Goal: Information Seeking & Learning: Learn about a topic

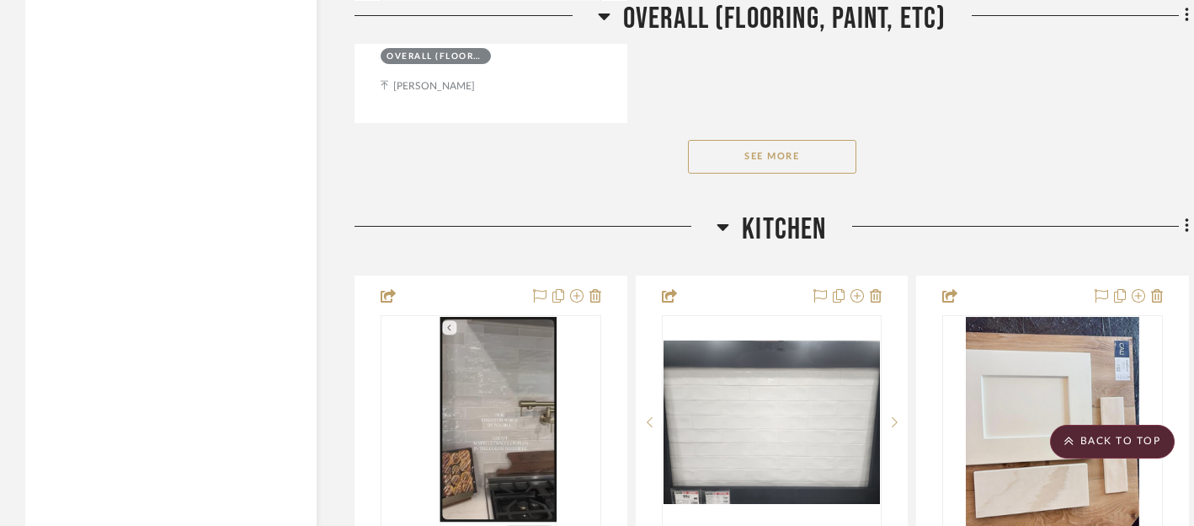
scroll to position [2561, 0]
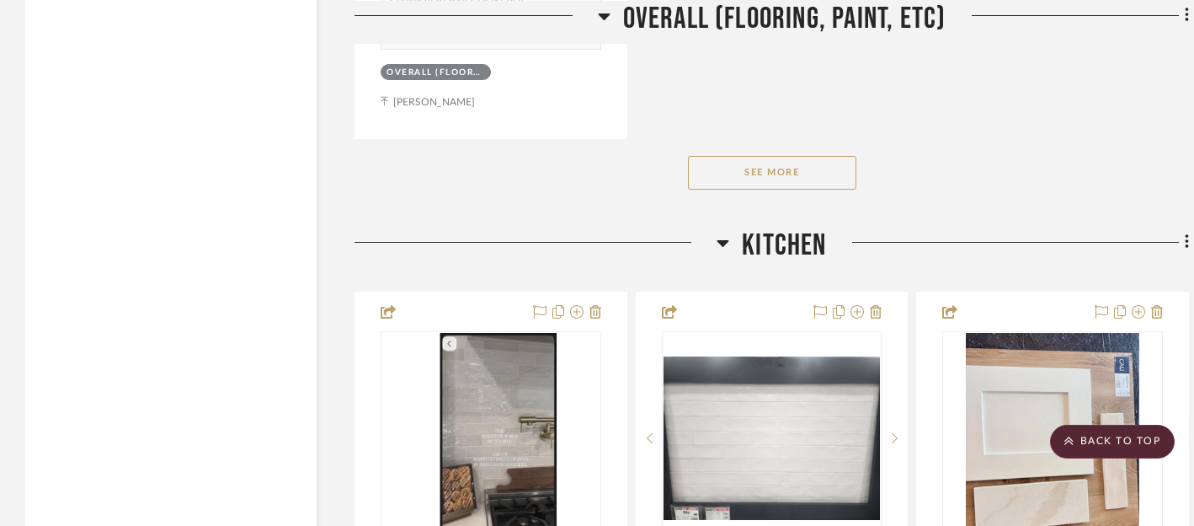
click at [779, 163] on button "See More" at bounding box center [772, 173] width 168 height 34
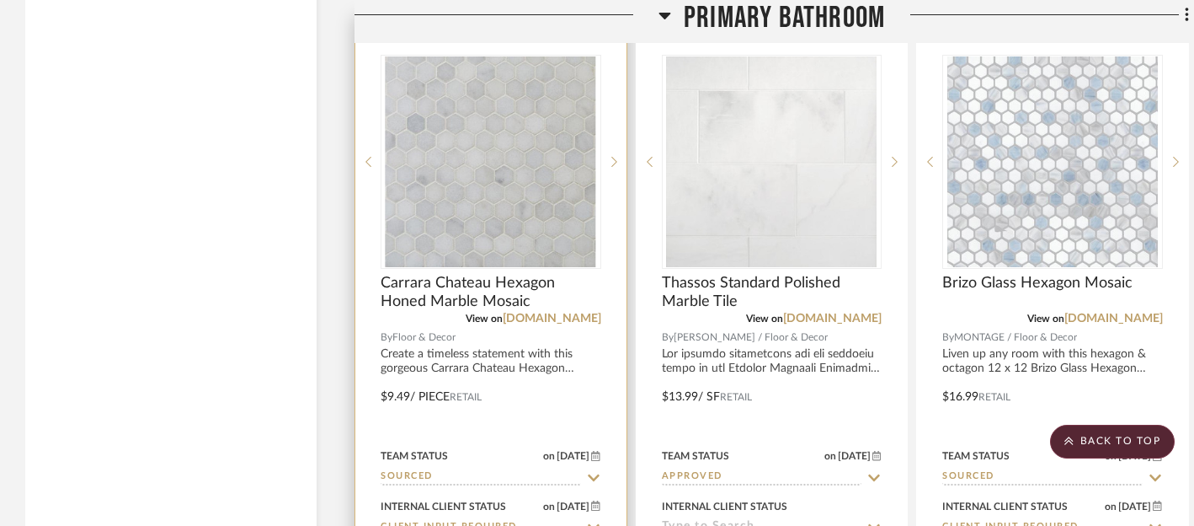
scroll to position [6048, 0]
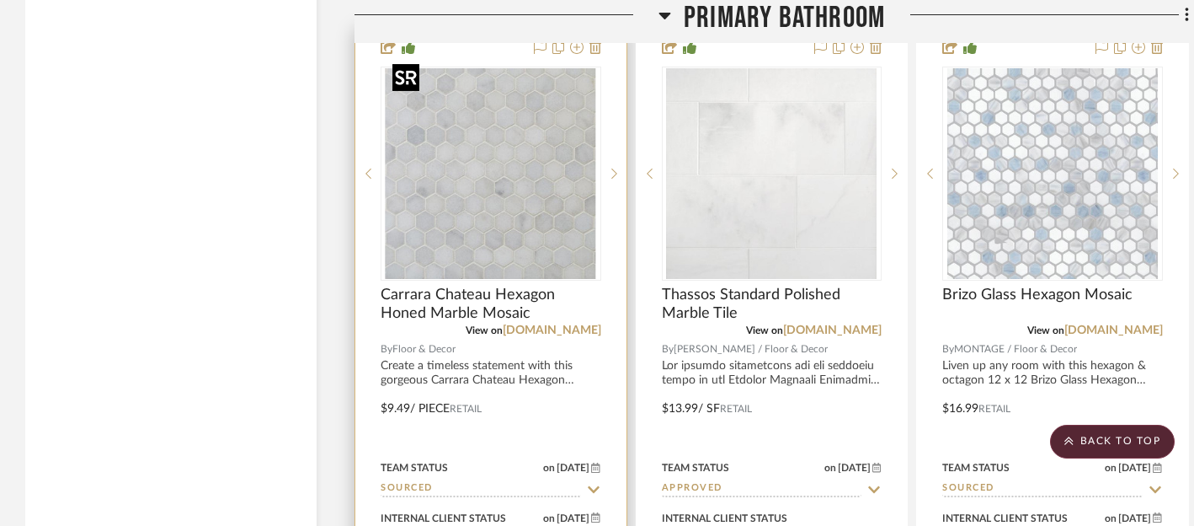
click at [505, 165] on img "0" at bounding box center [491, 173] width 211 height 211
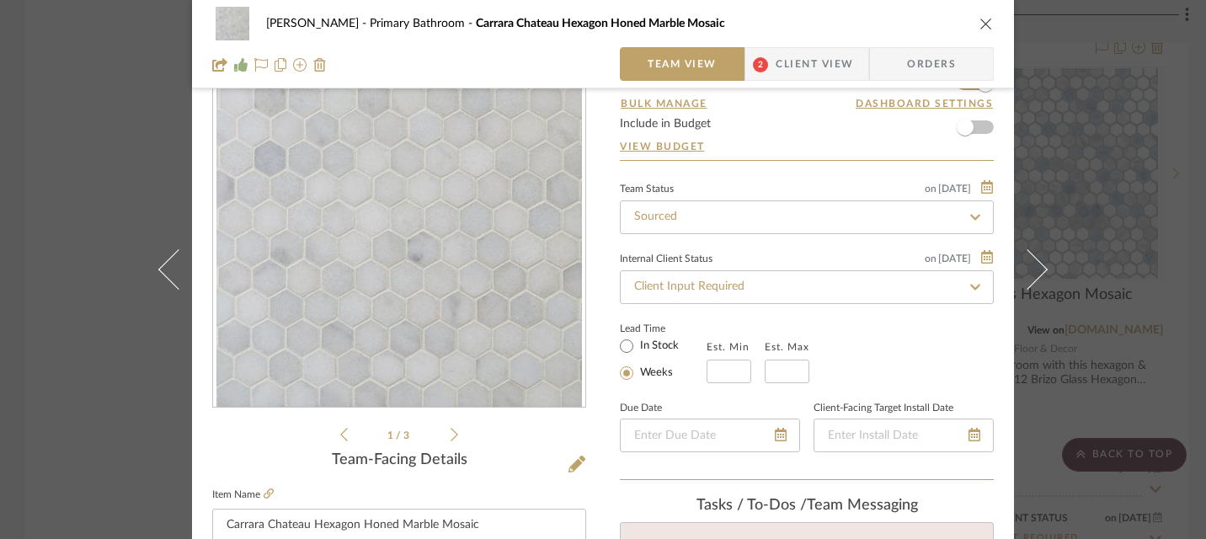
scroll to position [0, 0]
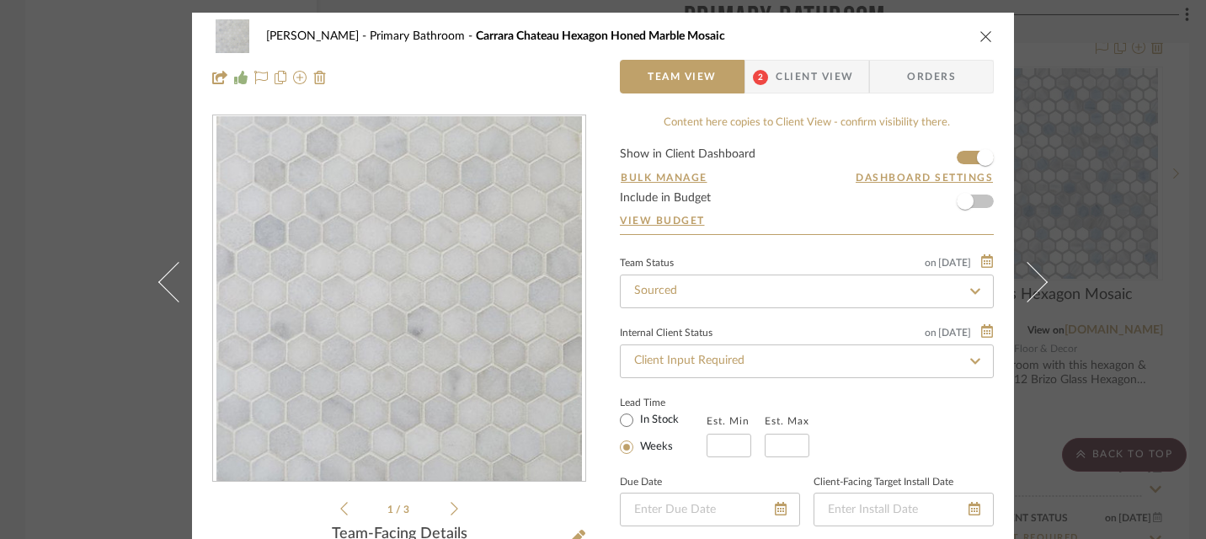
click at [816, 70] on span "Client View" at bounding box center [814, 77] width 77 height 34
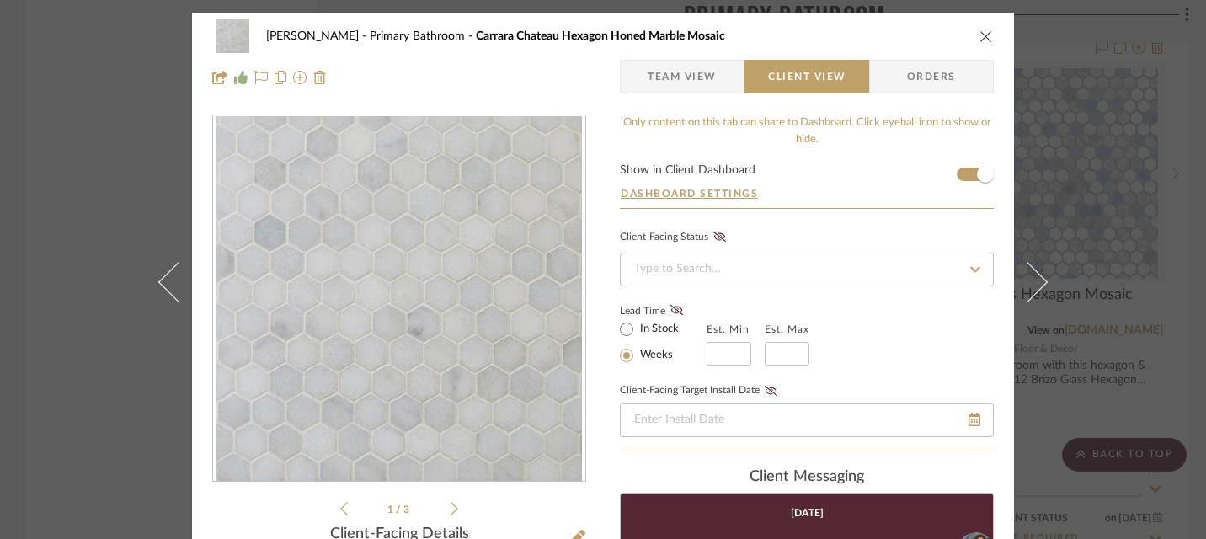
click at [980, 37] on icon "close" at bounding box center [986, 35] width 13 height 13
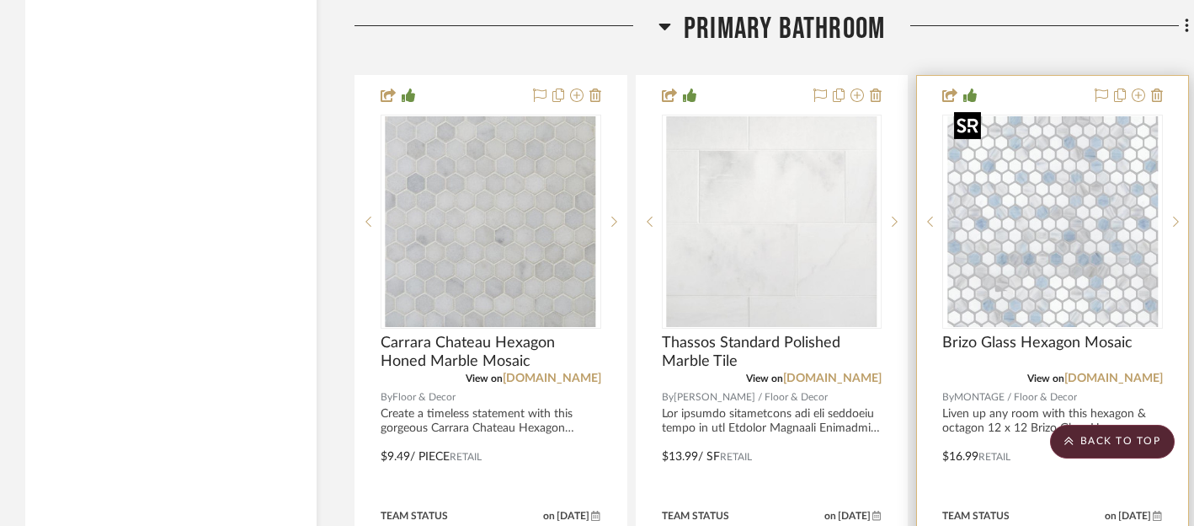
scroll to position [5997, 0]
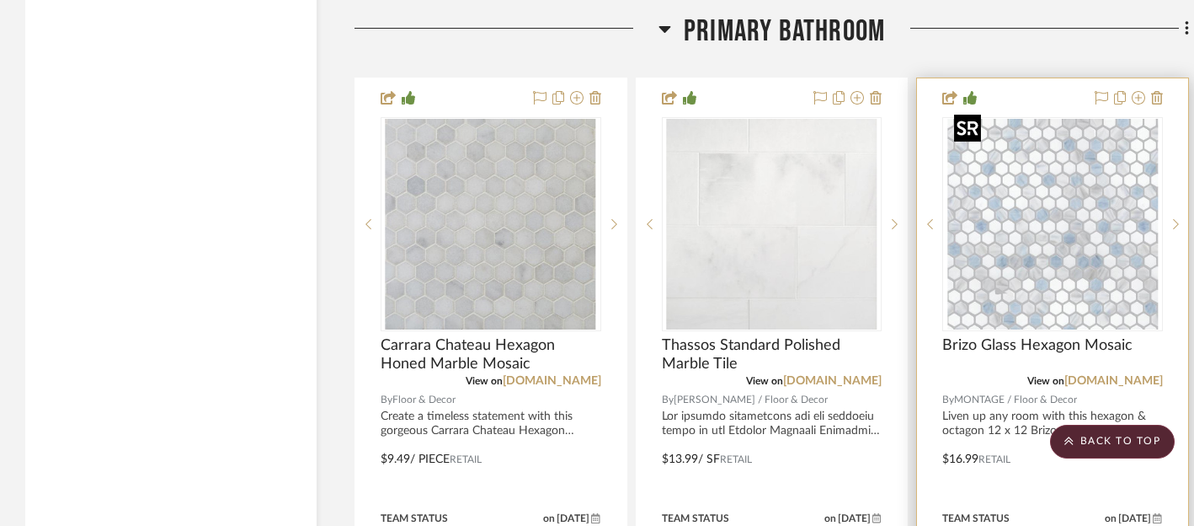
click at [1088, 238] on img "0" at bounding box center [1053, 224] width 211 height 211
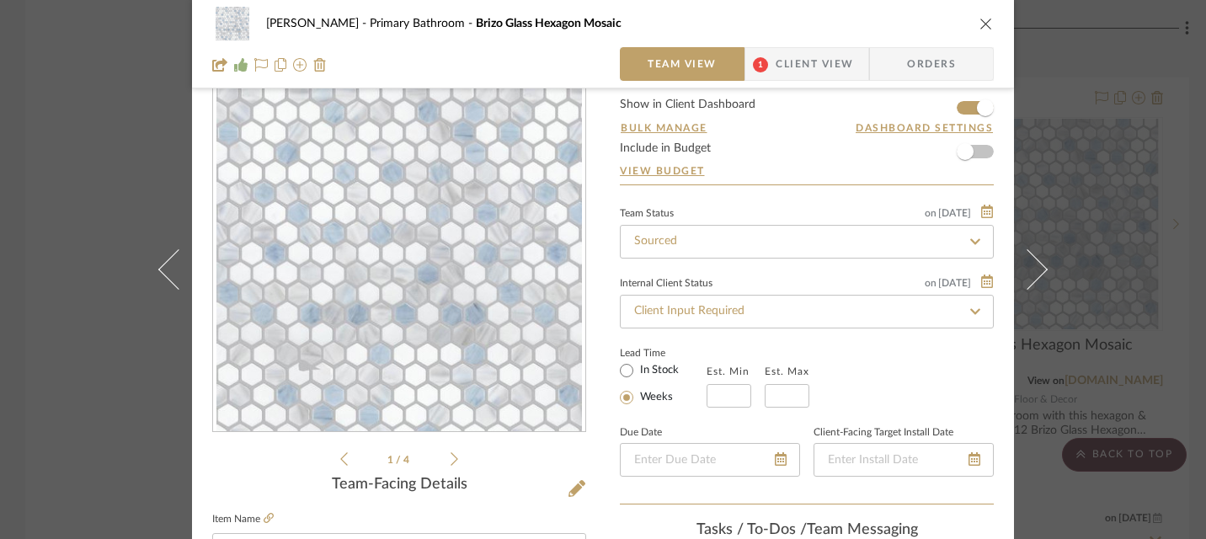
scroll to position [0, 0]
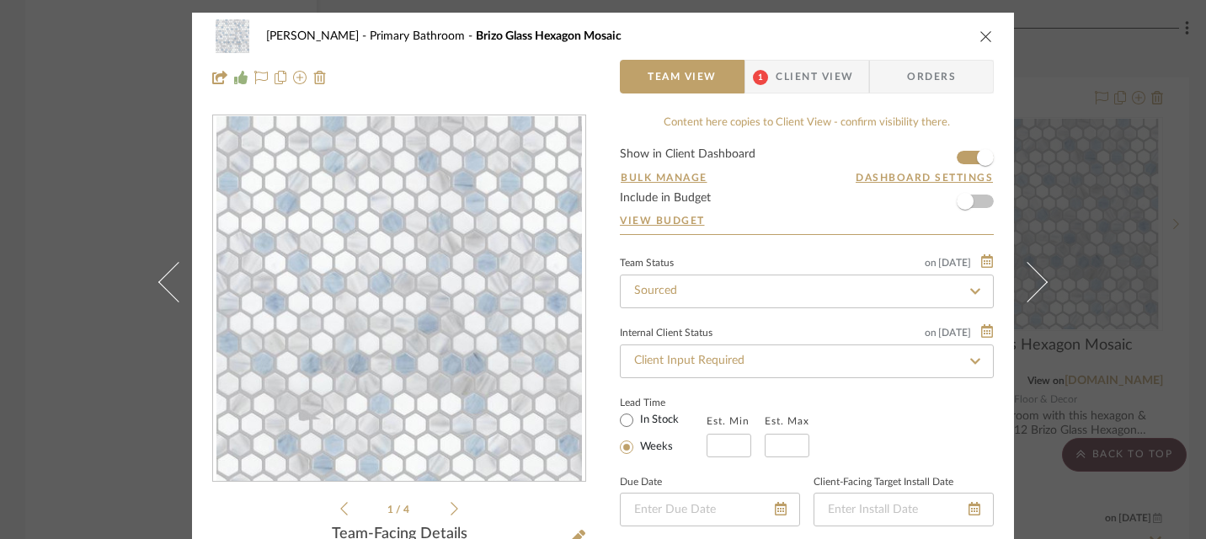
click at [804, 81] on span "Client View" at bounding box center [814, 77] width 77 height 34
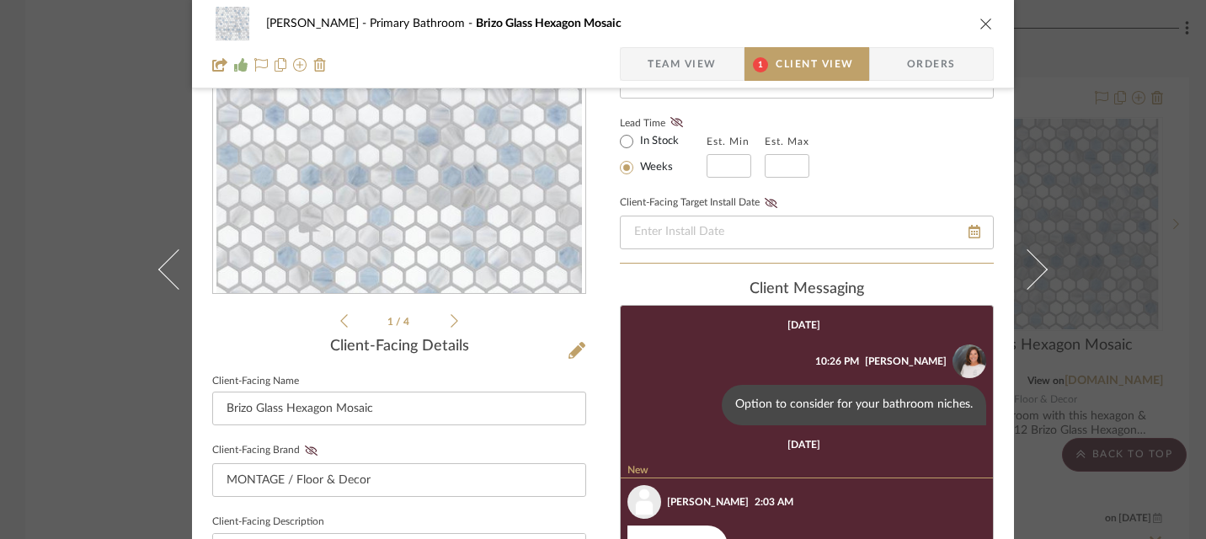
scroll to position [156, 0]
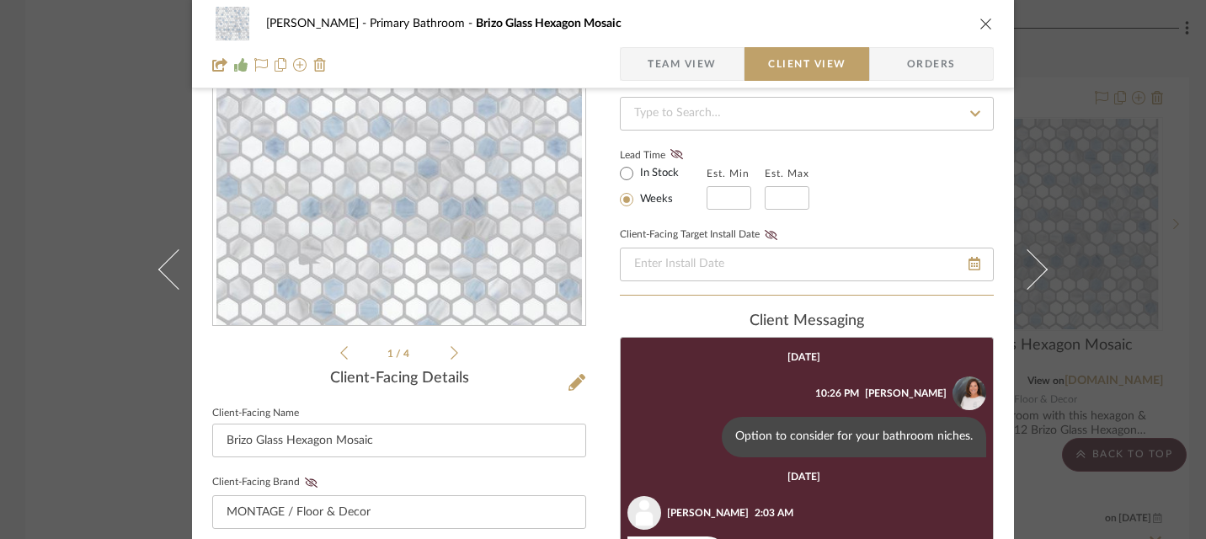
click at [980, 25] on icon "close" at bounding box center [986, 23] width 13 height 13
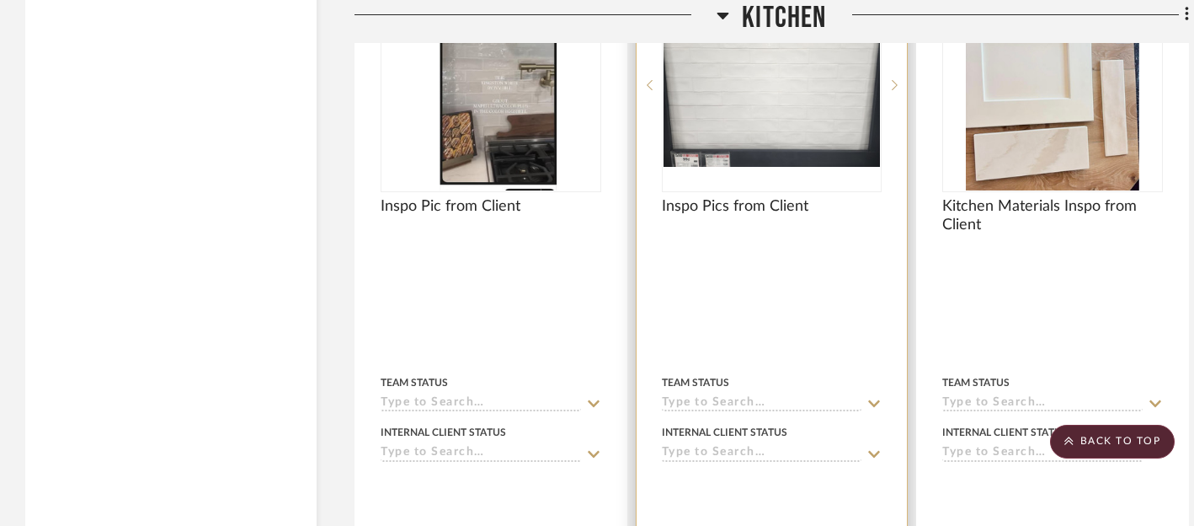
scroll to position [2886, 0]
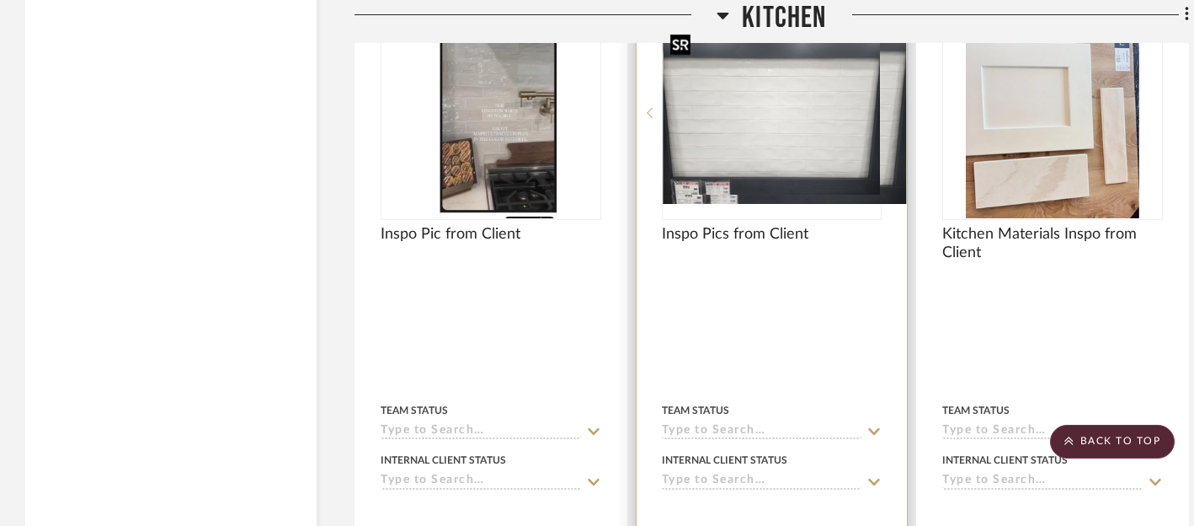
click at [753, 117] on img "0" at bounding box center [785, 112] width 243 height 183
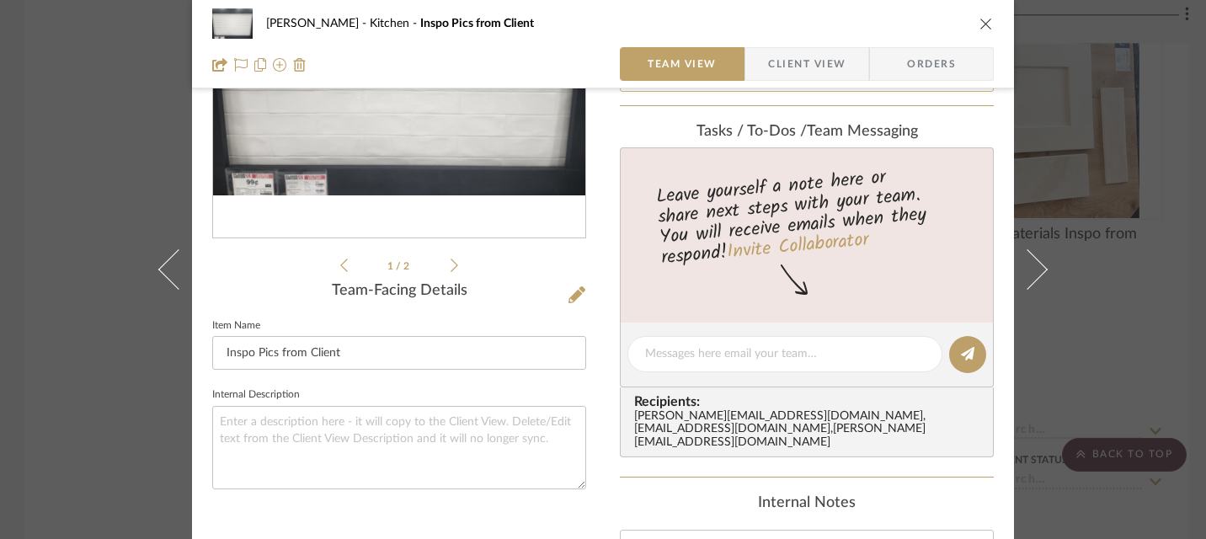
scroll to position [0, 0]
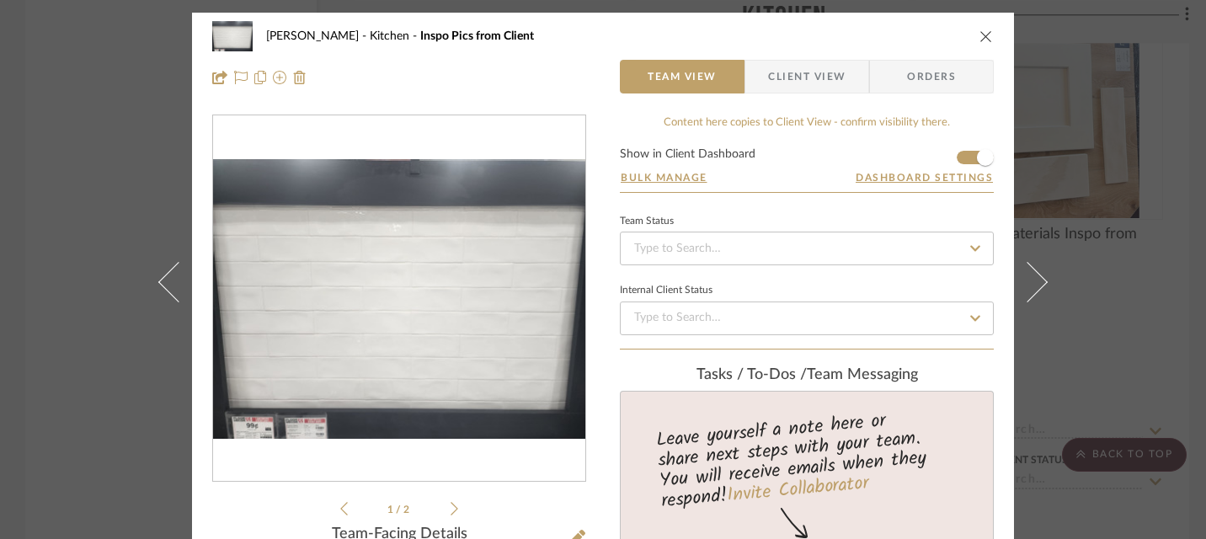
click at [982, 35] on icon "close" at bounding box center [986, 35] width 13 height 13
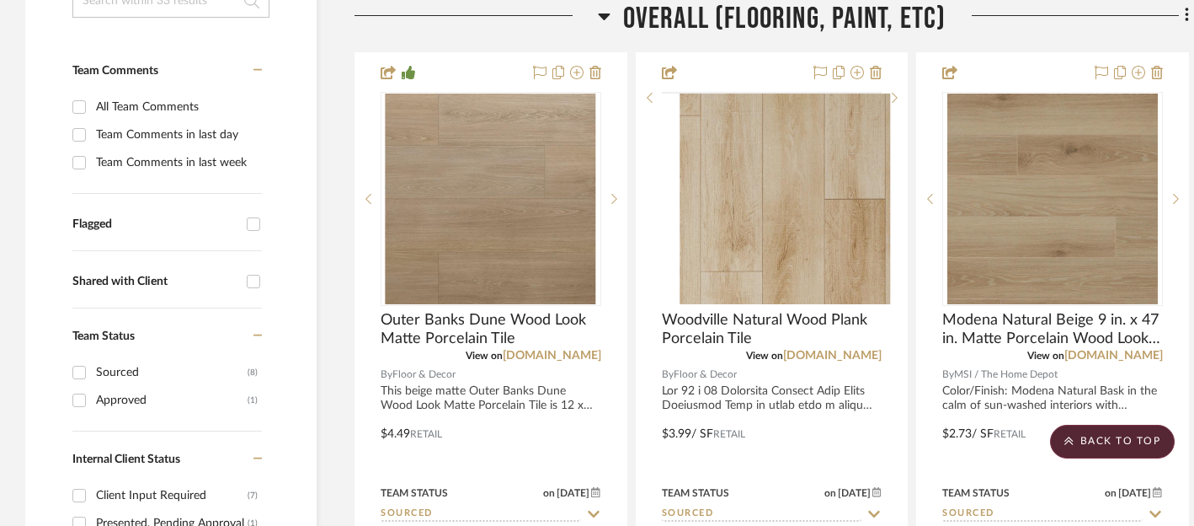
scroll to position [420, 0]
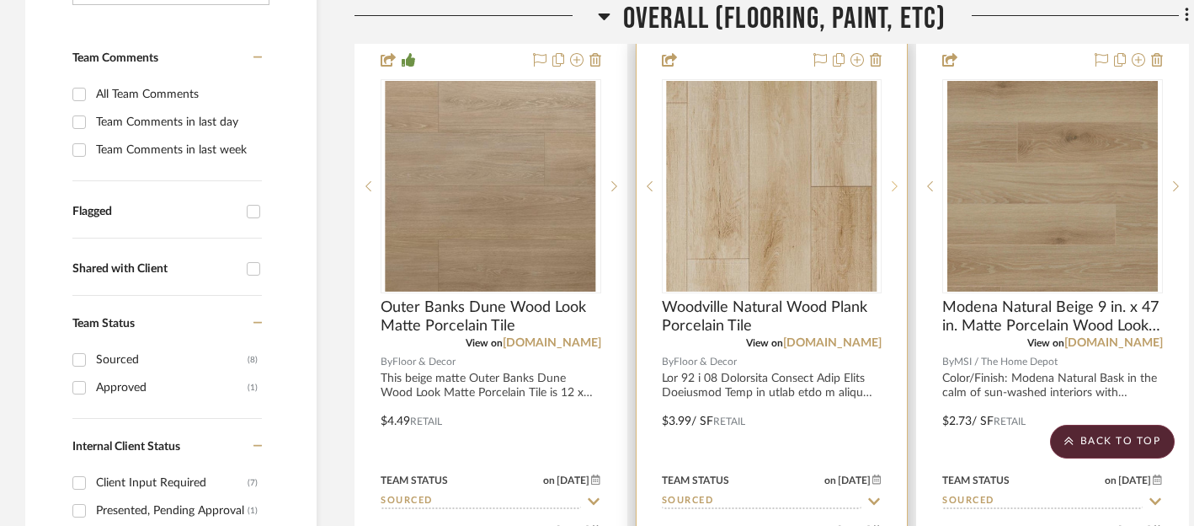
click at [895, 188] on icon at bounding box center [895, 186] width 6 height 12
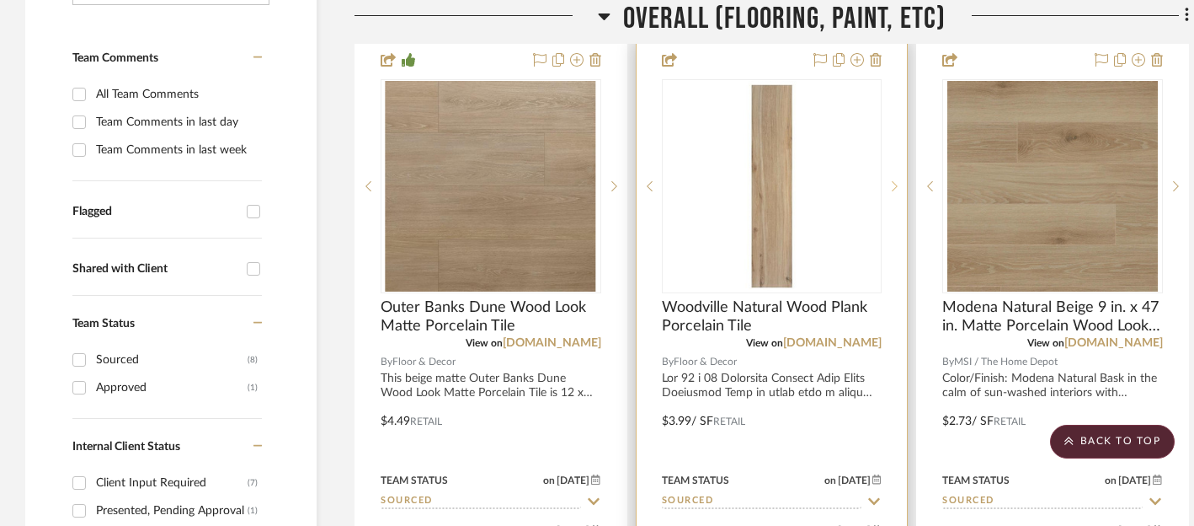
click at [895, 188] on icon at bounding box center [895, 186] width 6 height 12
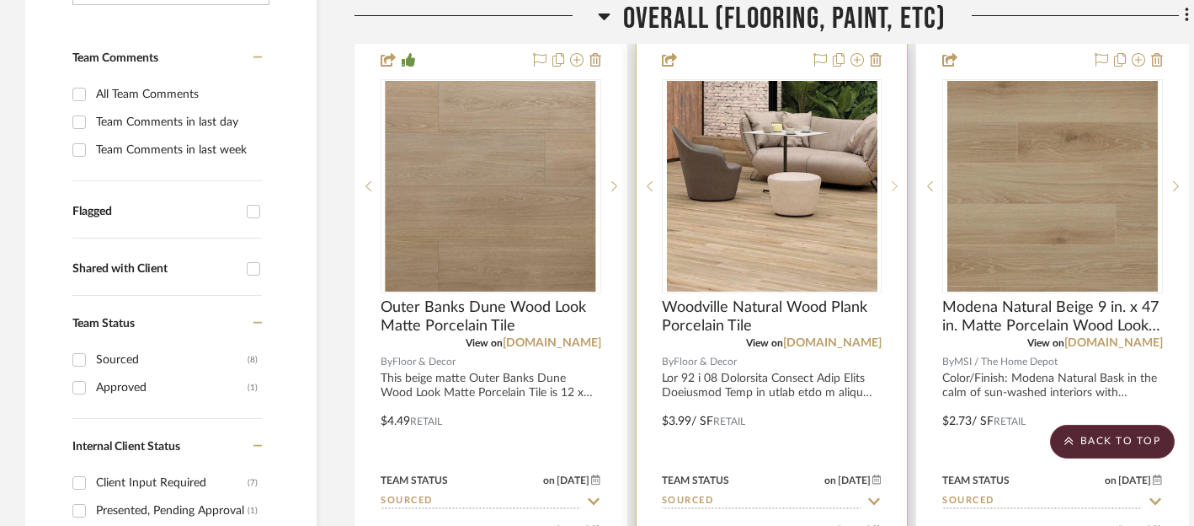
click at [895, 188] on icon at bounding box center [895, 186] width 6 height 12
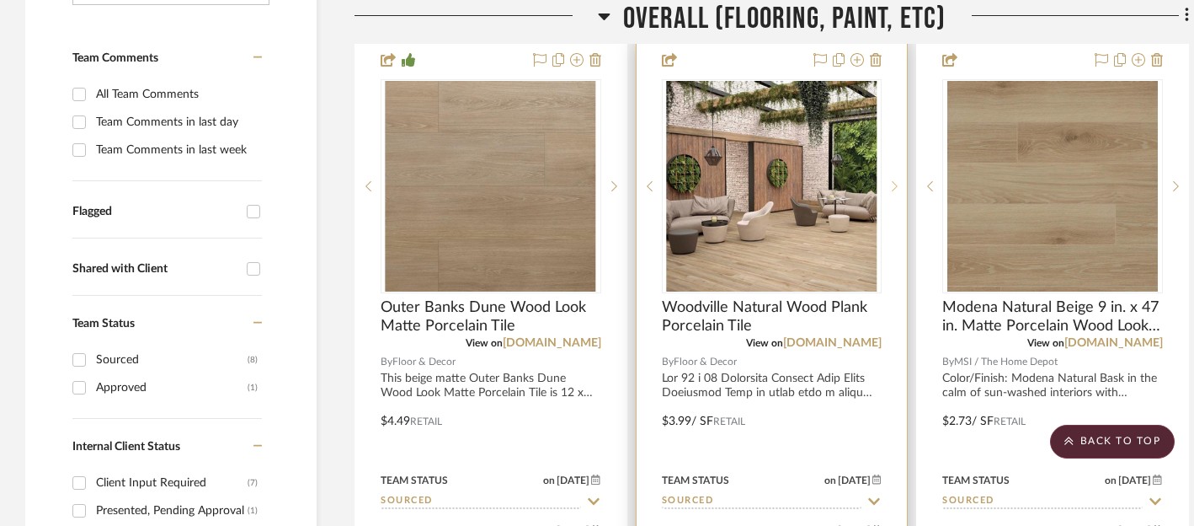
click at [895, 188] on icon at bounding box center [895, 186] width 6 height 12
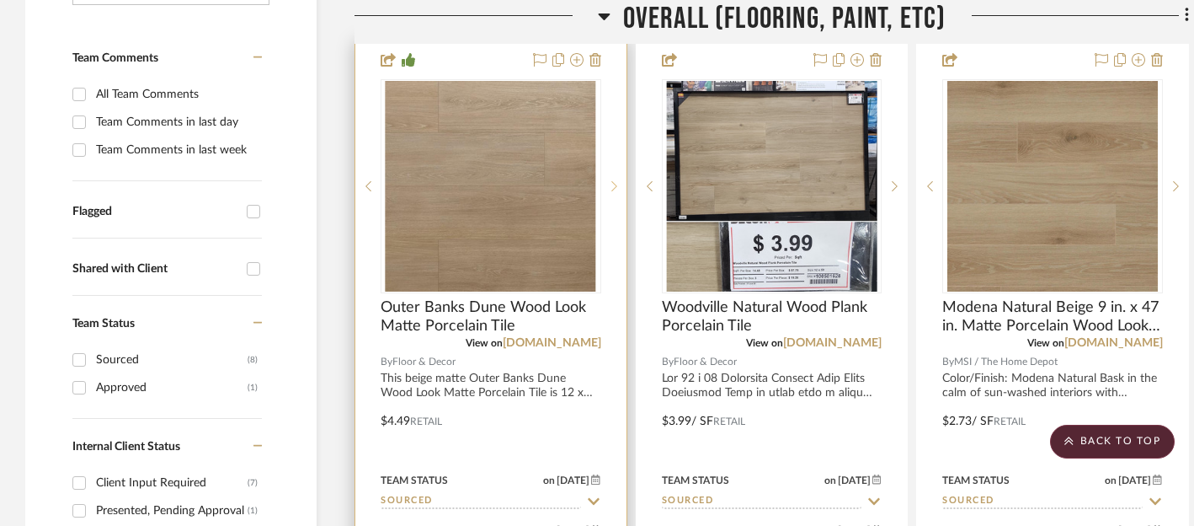
click at [615, 190] on icon at bounding box center [615, 186] width 6 height 12
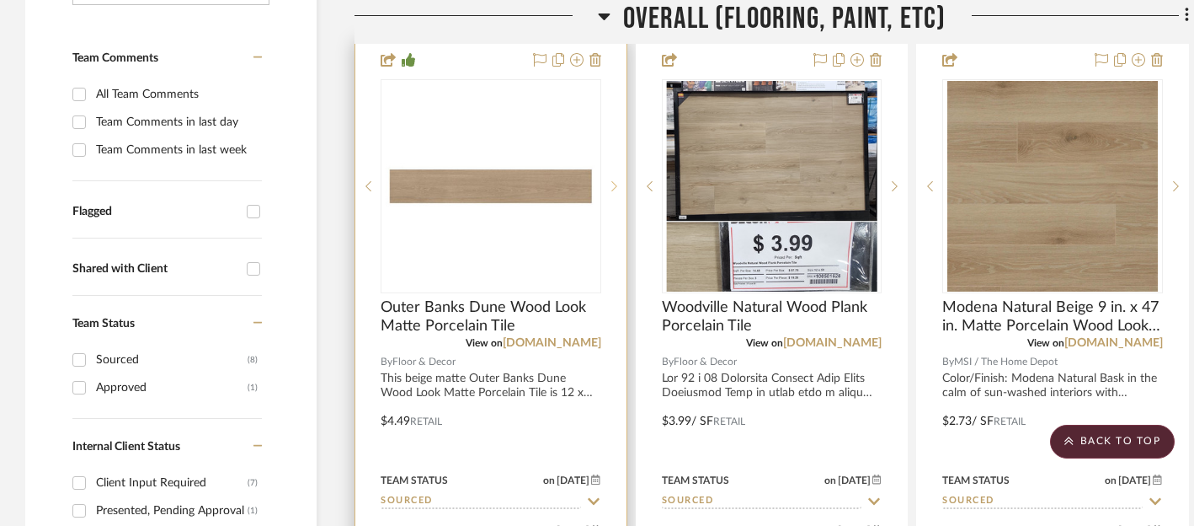
click at [615, 190] on icon at bounding box center [615, 186] width 6 height 12
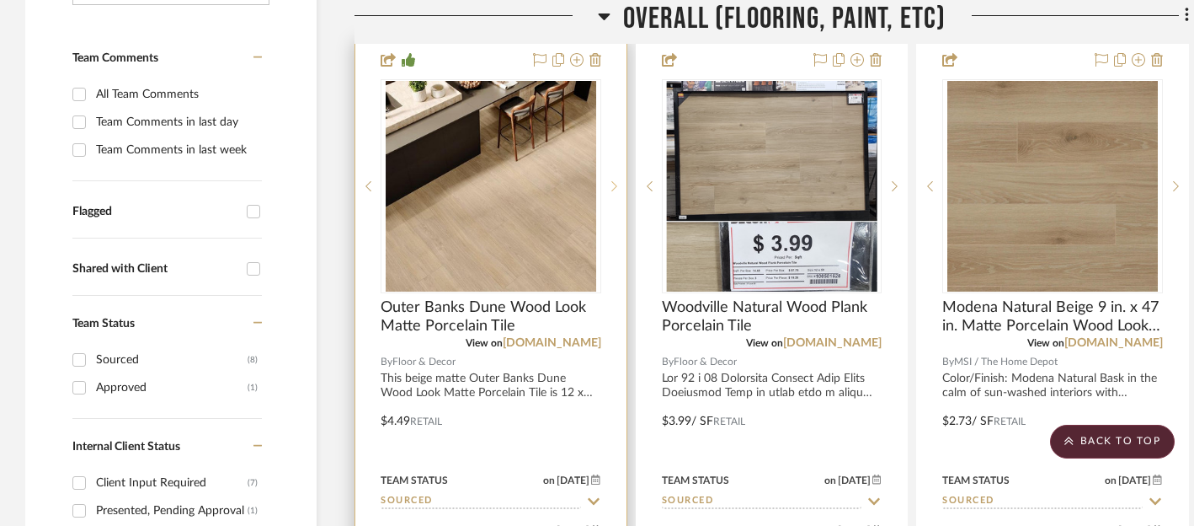
click at [615, 190] on icon at bounding box center [615, 186] width 6 height 12
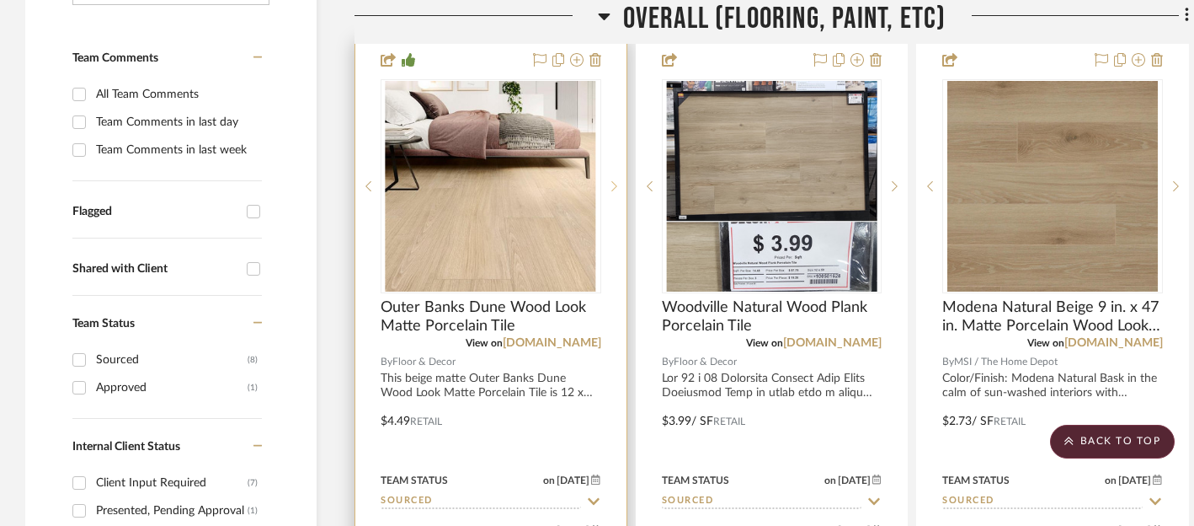
click at [615, 190] on icon at bounding box center [615, 186] width 6 height 12
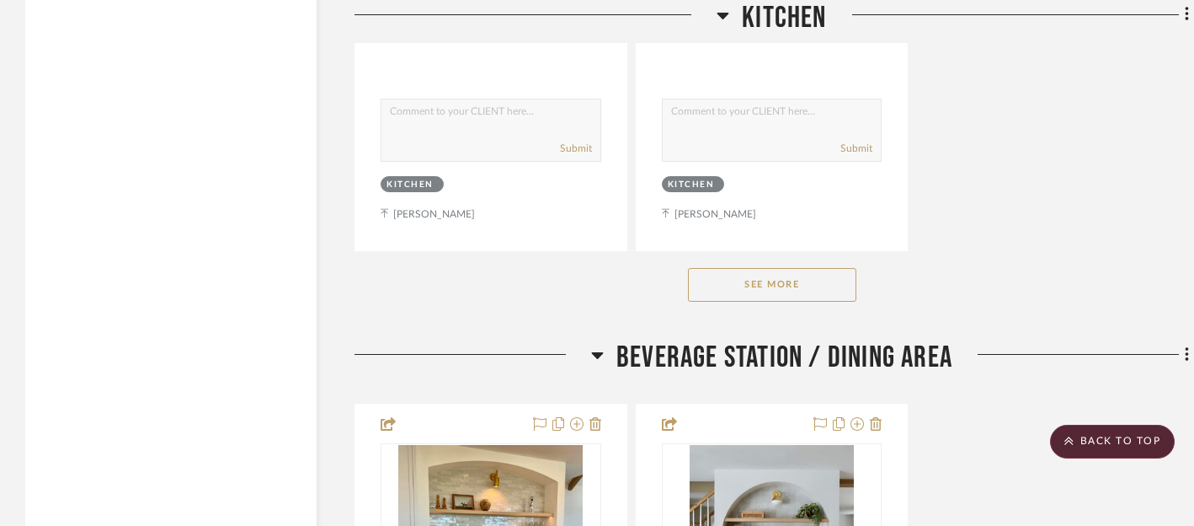
scroll to position [4859, 0]
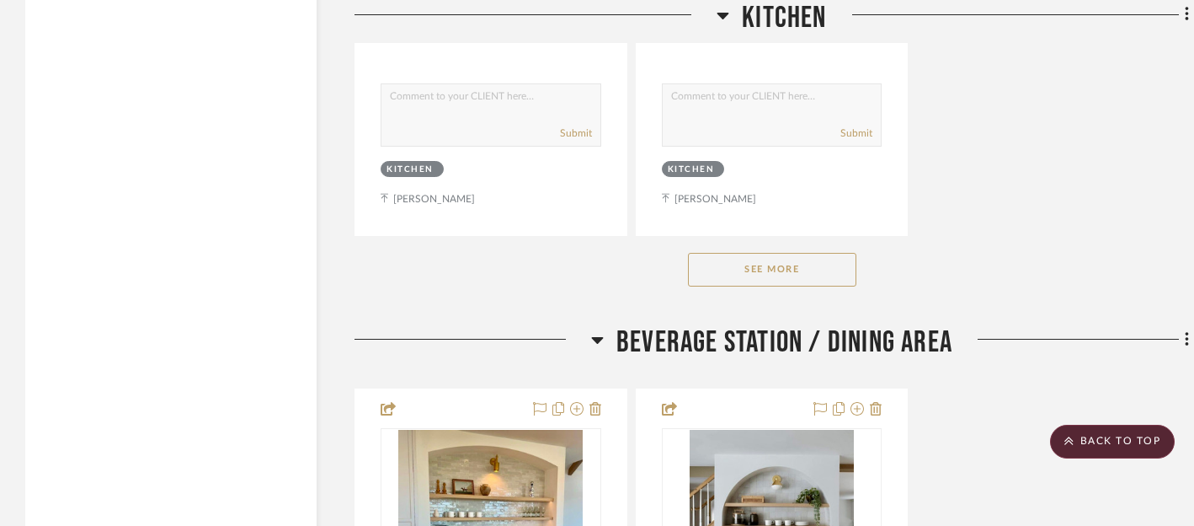
click at [763, 264] on button "See More" at bounding box center [772, 270] width 168 height 34
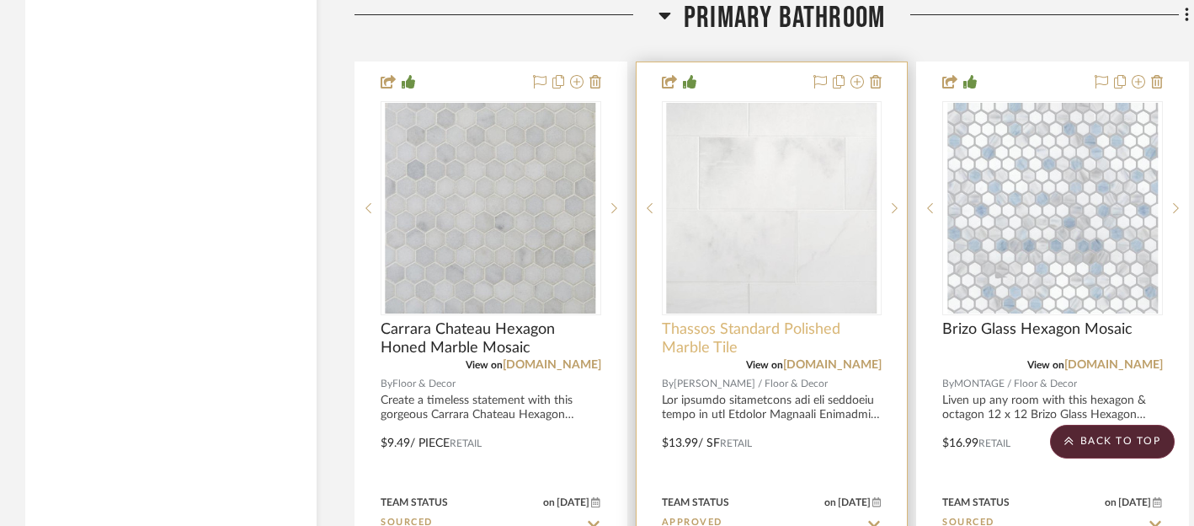
scroll to position [5995, 0]
